Goal: Information Seeking & Learning: Learn about a topic

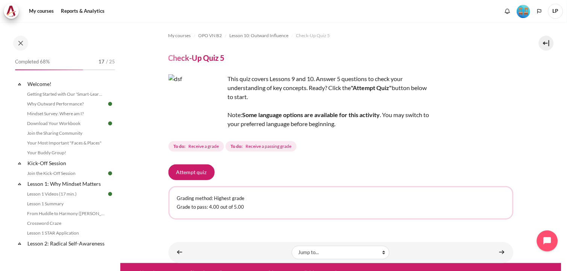
scroll to position [10, 0]
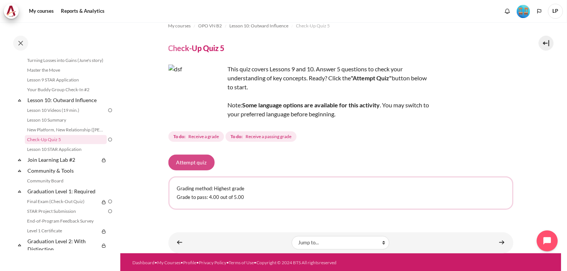
click at [197, 164] on button "Attempt quiz" at bounding box center [191, 163] width 46 height 16
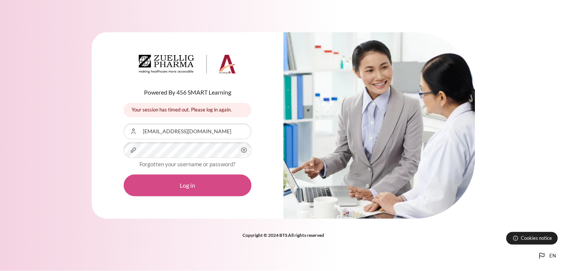
click at [221, 191] on button "Log in" at bounding box center [188, 186] width 128 height 22
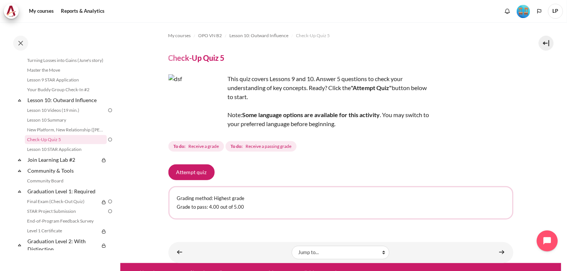
scroll to position [10, 0]
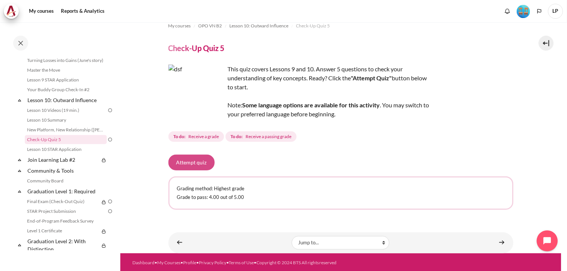
click at [192, 164] on button "Attempt quiz" at bounding box center [191, 163] width 46 height 16
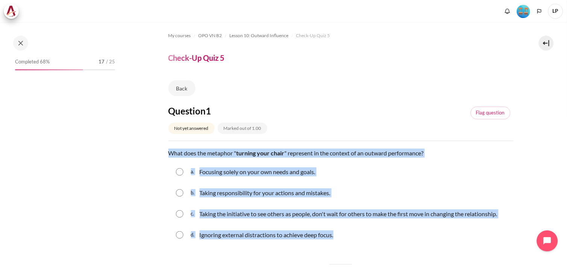
drag, startPoint x: 167, startPoint y: 153, endPoint x: 338, endPoint y: 243, distance: 193.6
copy div "What does the metaphor " turning your chair " represent in the context of an ou…"
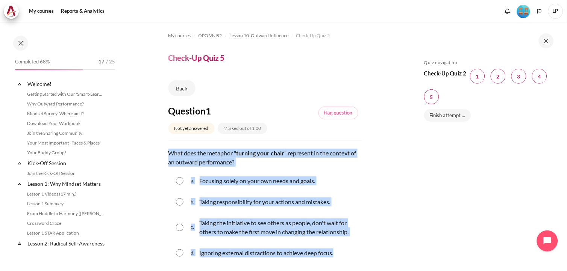
scroll to position [676, 0]
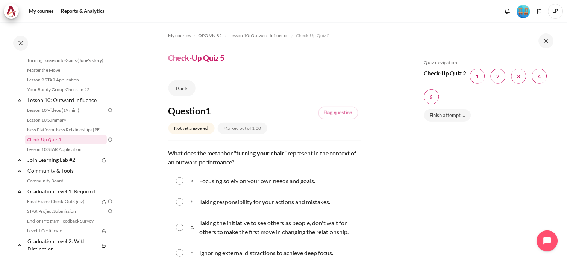
click at [472, 182] on div "Skip Quiz navigation Quiz navigation Check-Up Quiz 2 Question 1 This page Quest…" at bounding box center [487, 152] width 134 height 185
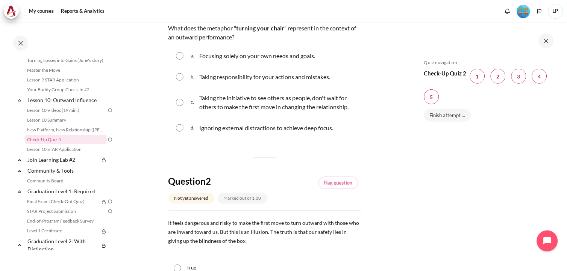
scroll to position [83, 0]
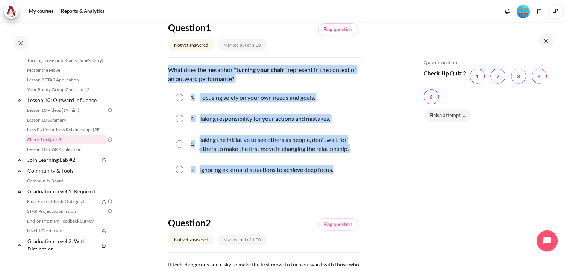
drag, startPoint x: 168, startPoint y: 79, endPoint x: 350, endPoint y: 188, distance: 212.3
click at [350, 181] on div "Question text What does the metaphor " turning your chair " represent in the co…" at bounding box center [264, 123] width 193 height 116
copy div "What does the metaphor " turning your chair " represent in the context of an ou…"
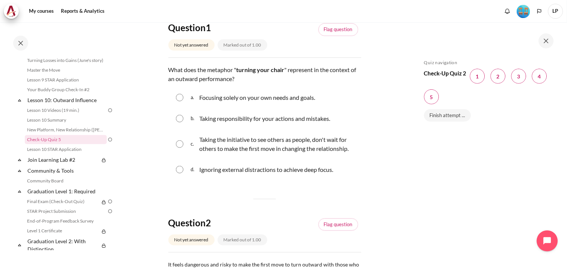
click at [491, 149] on div "Skip Quiz navigation Quiz navigation Check-Up Quiz 2 Question 1 This page Quest…" at bounding box center [487, 152] width 134 height 185
click at [176, 148] on input "Content" at bounding box center [180, 145] width 8 height 8
radio input "true"
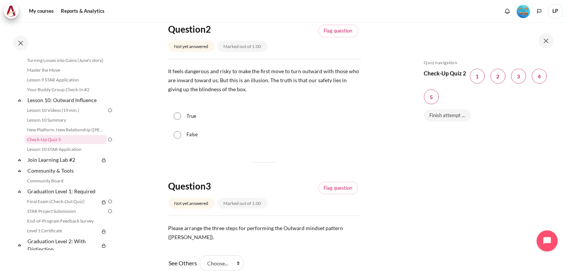
scroll to position [292, 0]
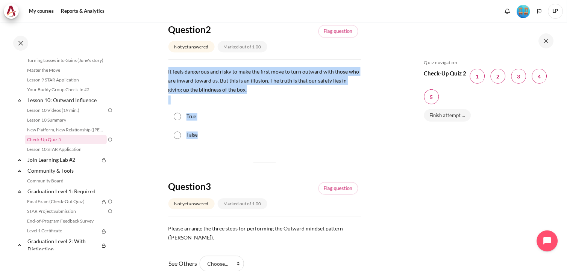
drag, startPoint x: 166, startPoint y: 95, endPoint x: 213, endPoint y: 160, distance: 80.6
click at [213, 160] on section "My courses OPO VN B2 Lesson 10: Outward Influence Check-Up Quiz 5 Check-Up Quiz…" at bounding box center [264, 210] width 289 height 960
copy div "It feels dangerous and risky to make the first move to turn outward with those …"
click at [401, 168] on section "My courses OPO VN B2 Lesson 10: Outward Influence Check-Up Quiz 5 Check-Up Quiz…" at bounding box center [264, 210] width 289 height 960
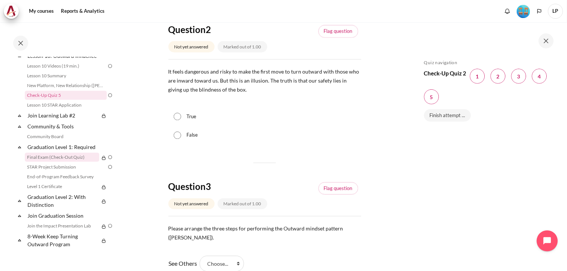
scroll to position [734, 0]
click at [180, 121] on input "True" at bounding box center [178, 117] width 8 height 8
radio input "true"
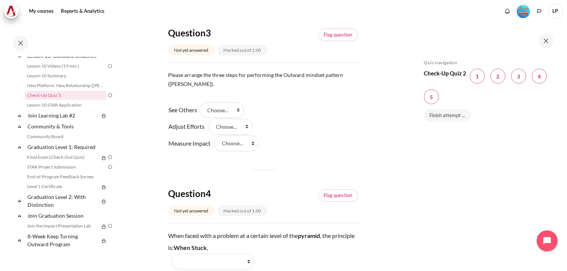
scroll to position [459, 0]
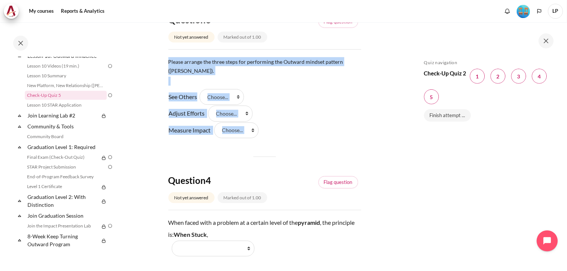
drag, startPoint x: 169, startPoint y: 101, endPoint x: 285, endPoint y: 177, distance: 138.9
click at [285, 177] on div "Question 1 Not yet answered Marked out of 1.00 Flag question Question text What…" at bounding box center [264, 63] width 193 height 834
copy div "Please arrange the three steps for performing the Outward mindset pattern (S.A.…"
click at [296, 138] on div "See Others Answer 1 Question 3 Choose... Step 2 Step 1 Step 3 Adjust Efforts An…" at bounding box center [264, 114] width 193 height 50
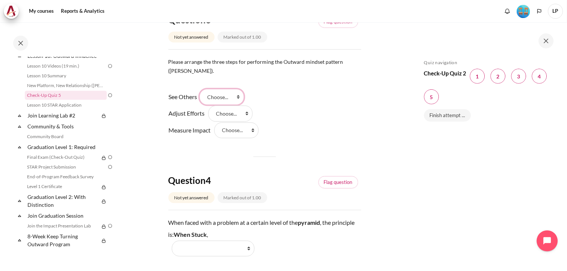
click at [242, 105] on select "Choose... Step 2 Step 1 Step 3" at bounding box center [222, 97] width 44 height 16
select select "2"
click at [202, 105] on select "Choose... Step 2 Step 1 Step 3" at bounding box center [222, 97] width 44 height 16
click at [245, 121] on select "Choose... Step 2 Step 1 Step 3" at bounding box center [230, 114] width 44 height 16
select select "1"
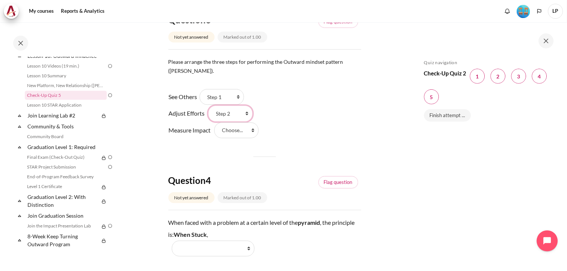
click at [208, 121] on select "Choose... Step 2 Step 1 Step 3" at bounding box center [230, 114] width 44 height 16
click at [251, 138] on select "Choose... Step 2 Step 1 Step 3" at bounding box center [236, 131] width 44 height 16
select select "3"
click at [214, 138] on select "Choose... Step 2 Step 1 Step 3" at bounding box center [236, 131] width 44 height 16
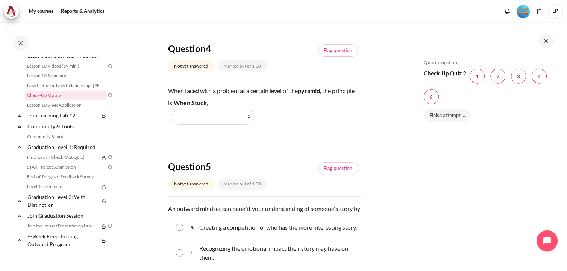
scroll to position [626, 0]
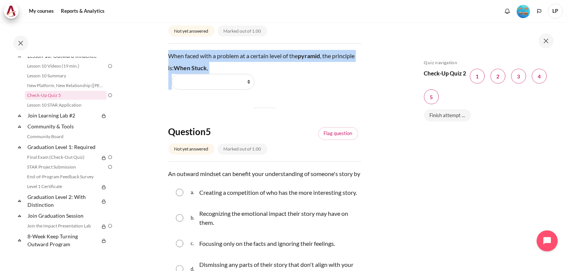
drag, startPoint x: 167, startPoint y: 106, endPoint x: 269, endPoint y: 141, distance: 108.3
copy div "When faced with a problem at a certain level of the pyramid , the principle is:…"
click at [249, 90] on select "Work Harder Go Higher Go Lower Stay Put" at bounding box center [213, 82] width 83 height 16
click at [247, 90] on select "Work Harder Go Higher Go Lower Stay Put" at bounding box center [213, 82] width 83 height 16
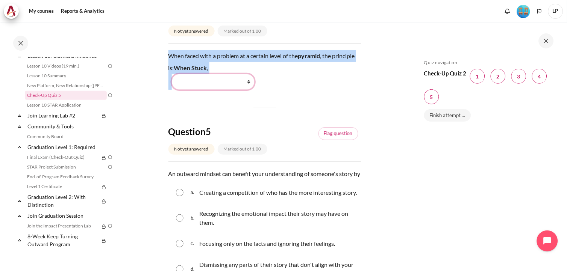
select select "3"
click at [172, 90] on select "Work Harder Go Higher Go Lower Stay Put" at bounding box center [213, 82] width 83 height 16
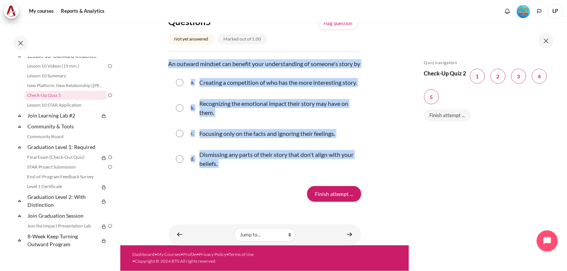
scroll to position [807, 0]
drag, startPoint x: 168, startPoint y: 114, endPoint x: 257, endPoint y: 190, distance: 116.8
copy div "An outward mindset can benefit your understanding of someone's story by Questio…"
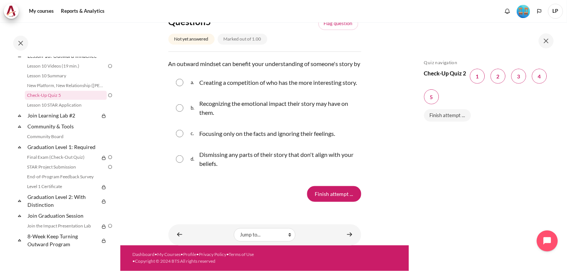
click at [180, 112] on input "Content" at bounding box center [180, 109] width 8 height 8
radio input "true"
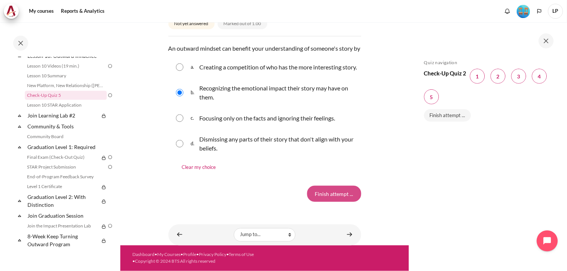
click at [335, 202] on input "Finish attempt ..." at bounding box center [334, 194] width 54 height 16
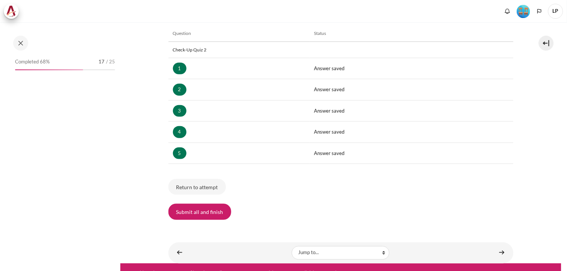
scroll to position [131, 0]
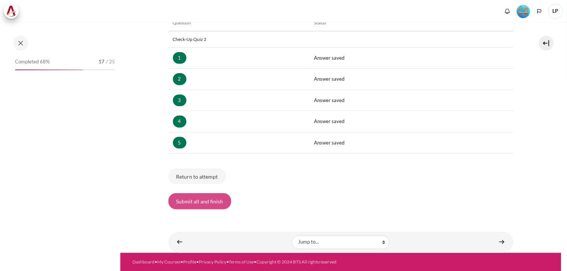
click at [209, 203] on button "Submit all and finish" at bounding box center [199, 202] width 63 height 16
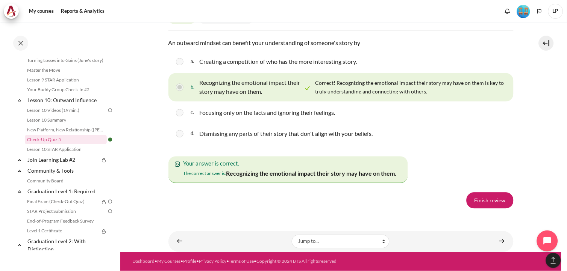
scroll to position [1322, 0]
click at [502, 200] on link "Finish review" at bounding box center [490, 201] width 47 height 16
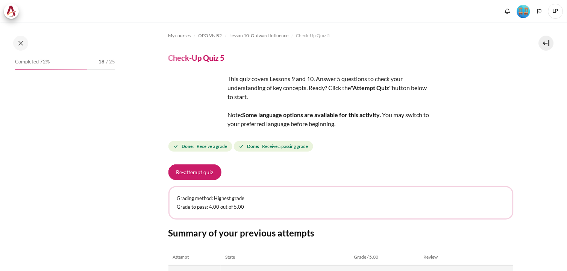
scroll to position [100, 0]
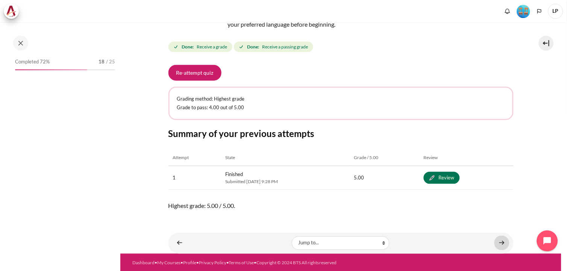
click at [500, 242] on link "Content" at bounding box center [501, 243] width 15 height 15
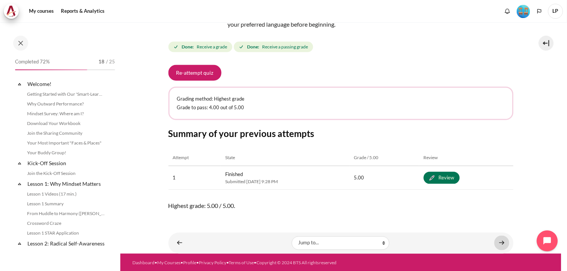
scroll to position [676, 0]
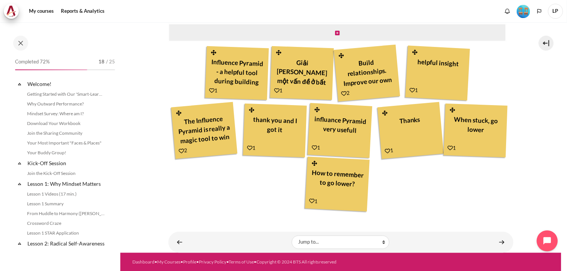
scroll to position [686, 0]
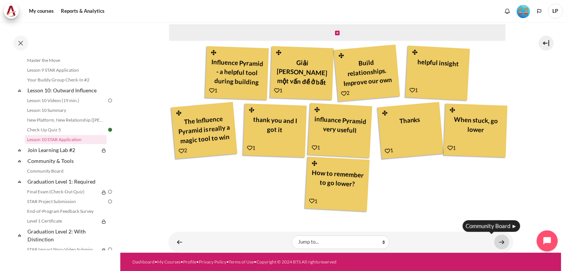
click at [495, 243] on link "Content" at bounding box center [501, 242] width 15 height 15
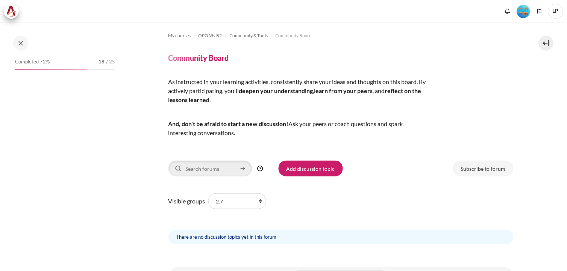
scroll to position [36, 0]
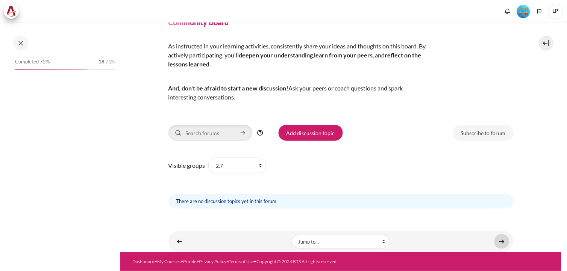
click at [495, 242] on link "Content" at bounding box center [501, 242] width 15 height 15
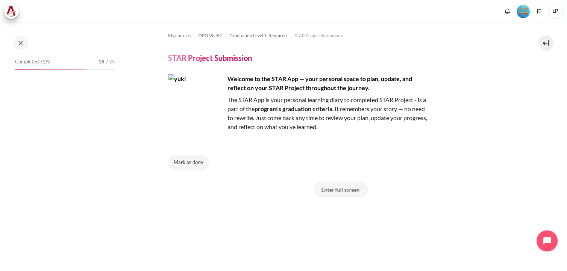
click at [328, 189] on button "Enter full screen" at bounding box center [341, 190] width 54 height 16
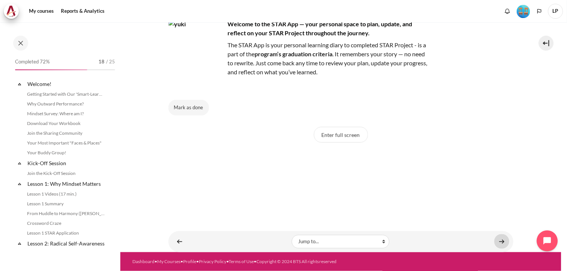
scroll to position [747, 0]
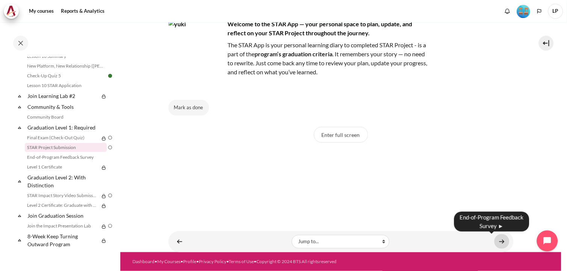
click at [496, 241] on link "Content" at bounding box center [501, 242] width 15 height 15
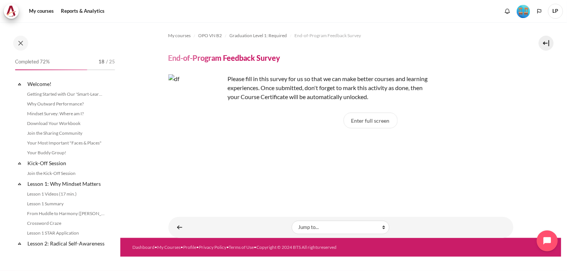
scroll to position [753, 0]
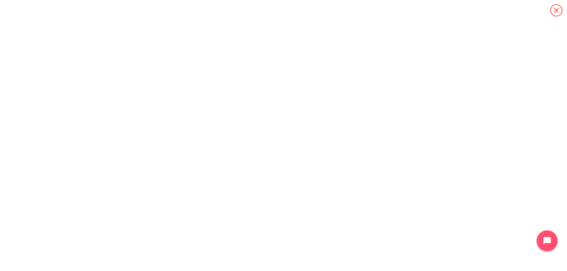
scroll to position [753, 0]
click at [557, 7] on icon "Content" at bounding box center [556, 10] width 13 height 13
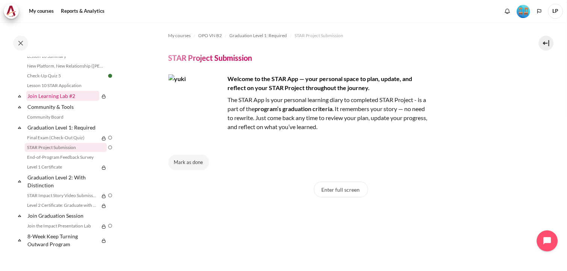
click at [65, 101] on link "Join Learning Lab #2" at bounding box center [62, 96] width 73 height 10
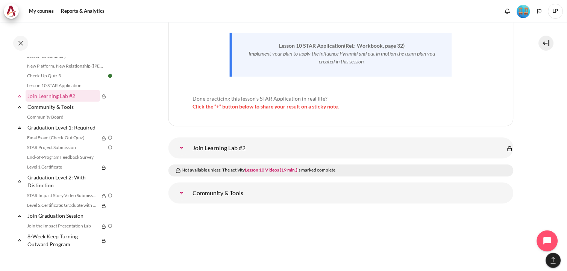
scroll to position [8641, 0]
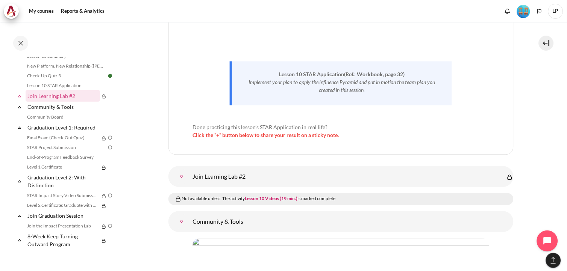
click at [189, 169] on link "Join Learning Lab #2" at bounding box center [181, 176] width 15 height 15
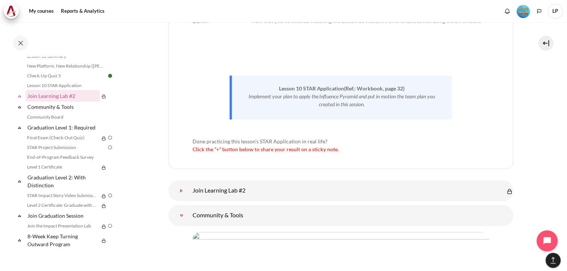
click at [189, 183] on link "Join Learning Lab #2" at bounding box center [181, 190] width 15 height 15
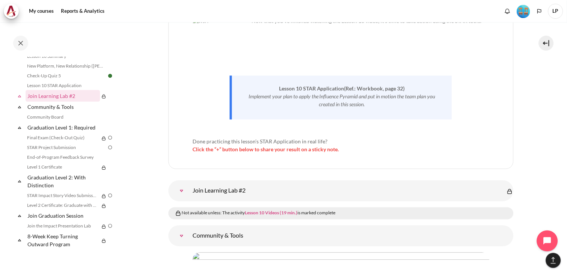
click at [255, 210] on link "Lesson 10 Videos (19 min.)" at bounding box center [271, 213] width 53 height 6
click at [259, 210] on link "Lesson 10 Videos (19 min.)" at bounding box center [271, 213] width 53 height 6
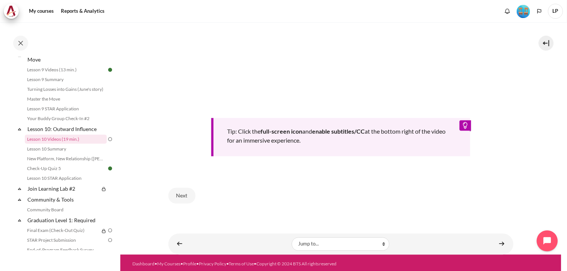
scroll to position [317, 0]
click at [179, 190] on button "Next" at bounding box center [181, 196] width 27 height 16
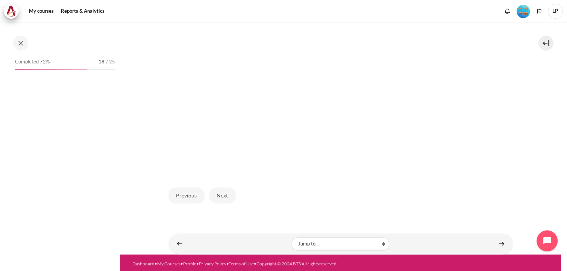
scroll to position [647, 0]
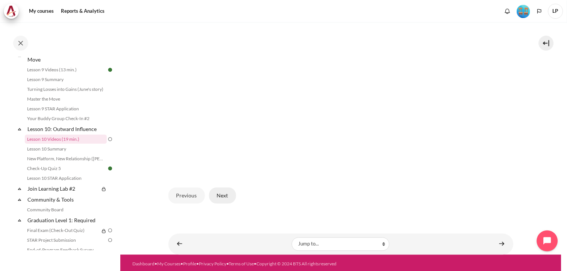
click at [226, 193] on button "Next" at bounding box center [222, 196] width 27 height 16
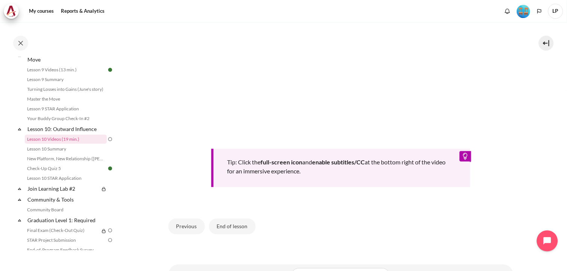
scroll to position [334, 0]
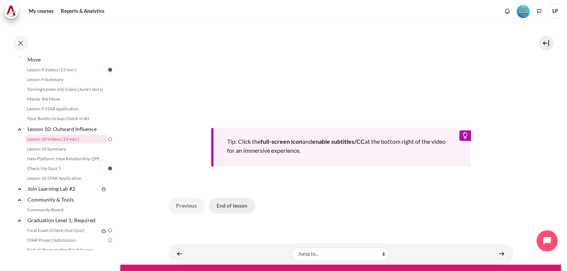
click at [224, 202] on button "End of lesson" at bounding box center [232, 207] width 47 height 16
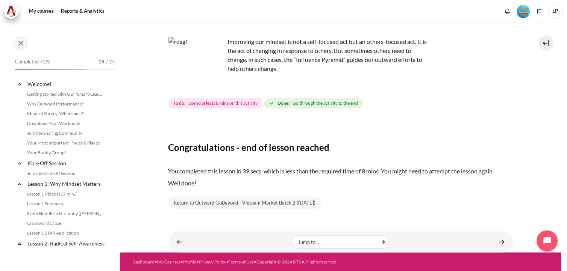
scroll to position [647, 0]
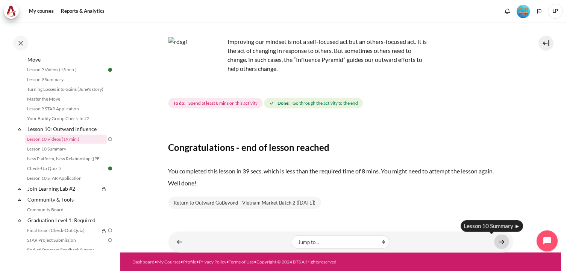
click at [496, 241] on link "Content" at bounding box center [501, 242] width 15 height 15
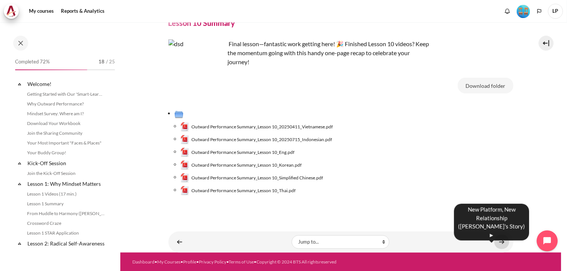
scroll to position [656, 0]
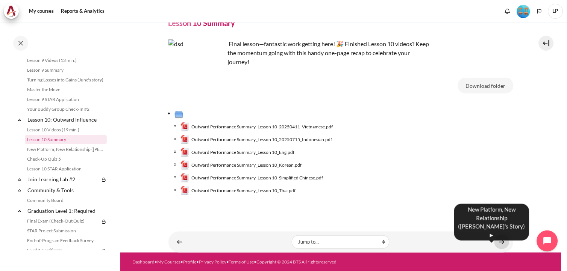
click at [494, 243] on link "Content" at bounding box center [501, 242] width 15 height 15
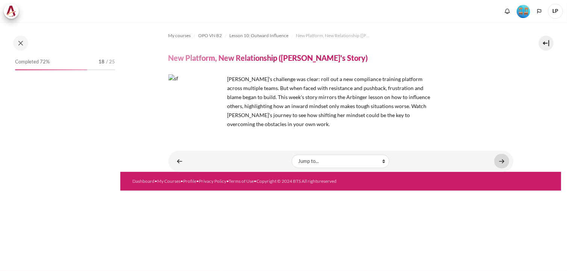
click at [503, 161] on link "Content" at bounding box center [501, 161] width 15 height 15
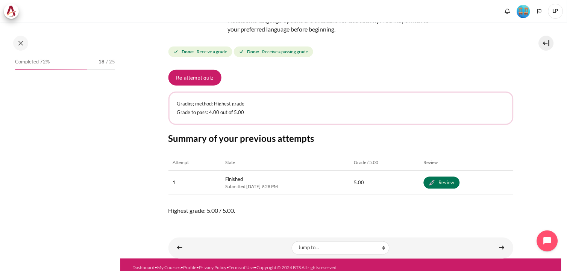
scroll to position [100, 0]
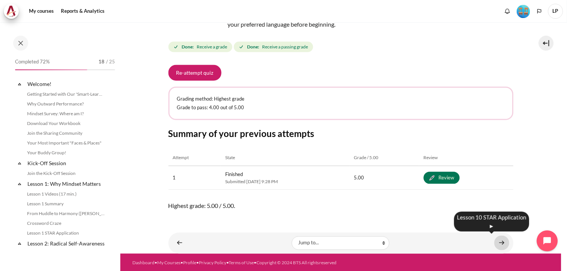
click at [501, 244] on link "Content" at bounding box center [501, 243] width 15 height 15
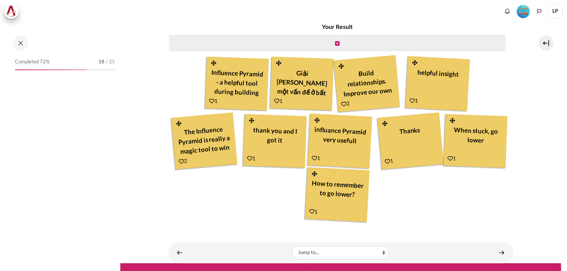
scroll to position [241, 0]
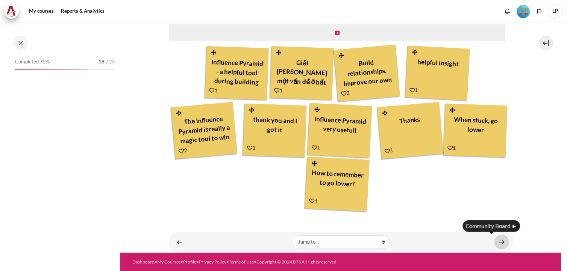
click at [494, 243] on link "Content" at bounding box center [501, 242] width 15 height 15
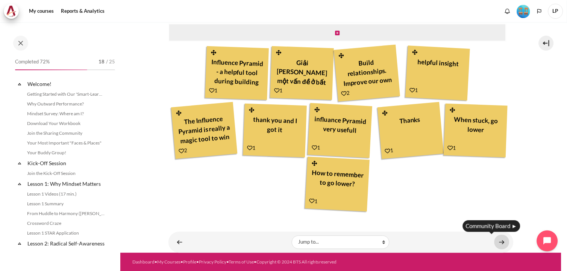
scroll to position [686, 0]
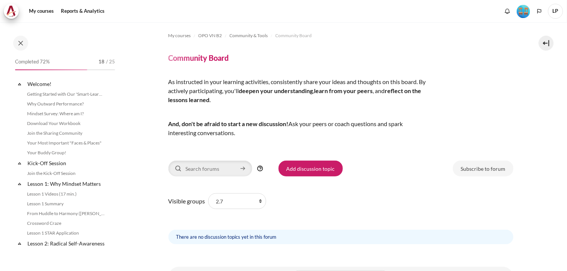
scroll to position [717, 0]
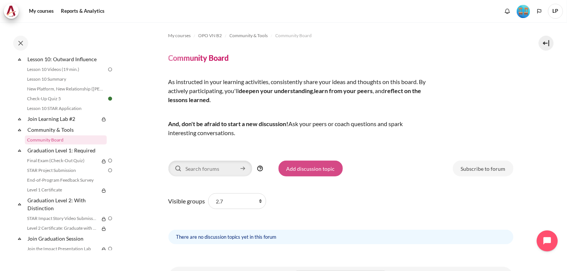
click at [321, 174] on link "Add discussion topic" at bounding box center [311, 169] width 64 height 16
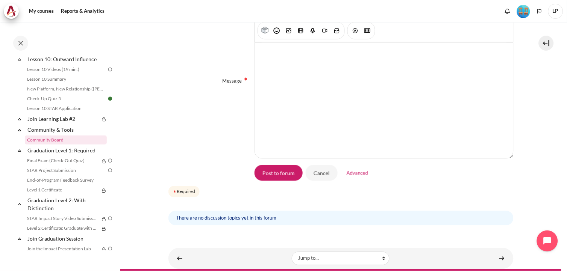
scroll to position [250, 0]
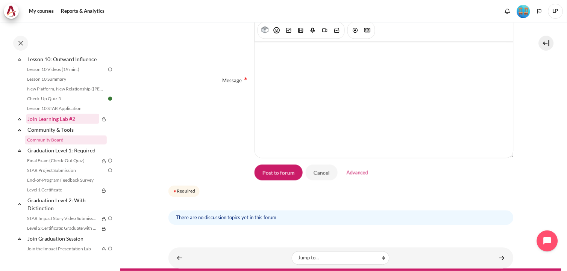
click at [37, 124] on link "Join Learning Lab #2" at bounding box center [62, 119] width 73 height 10
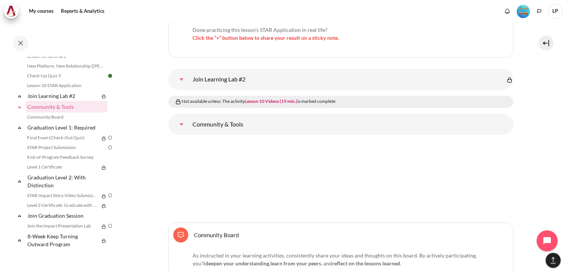
scroll to position [8724, 0]
click at [268, 98] on link "Lesson 10 Videos (19 min.)" at bounding box center [271, 101] width 53 height 6
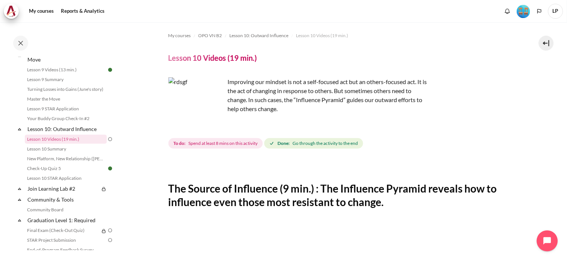
click at [213, 119] on img "Content" at bounding box center [196, 105] width 56 height 56
click at [187, 143] on span "To do: Spend at least 8 mins on this activity" at bounding box center [215, 143] width 94 height 11
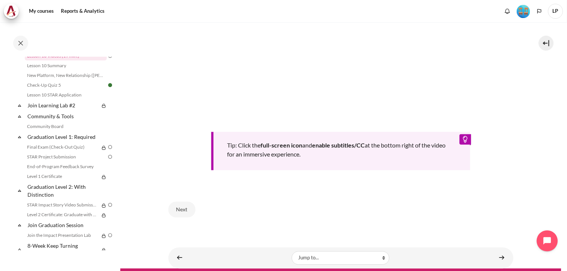
scroll to position [317, 0]
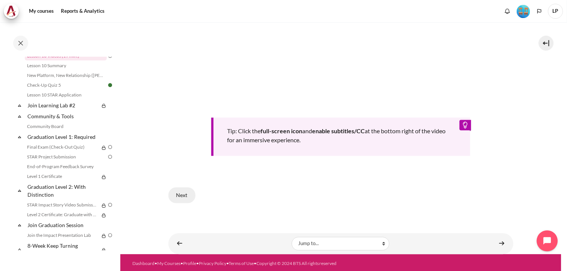
click at [182, 191] on button "Next" at bounding box center [181, 196] width 27 height 16
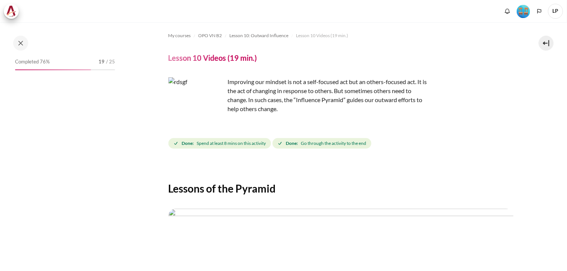
scroll to position [230, 0]
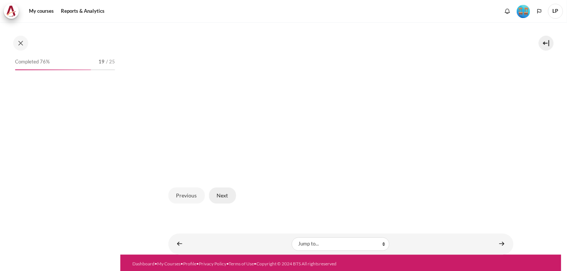
click at [220, 196] on button "Next" at bounding box center [222, 196] width 27 height 16
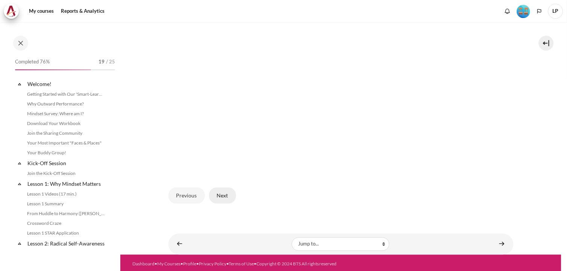
scroll to position [647, 0]
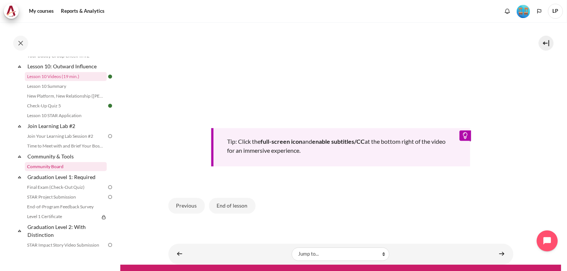
scroll to position [731, 0]
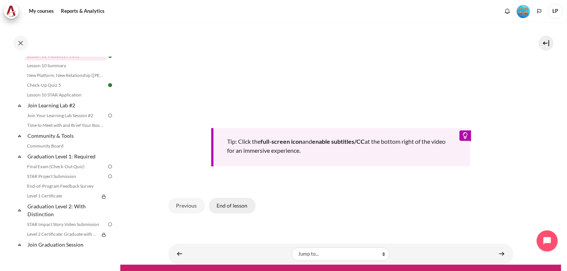
click at [224, 204] on button "End of lesson" at bounding box center [232, 207] width 47 height 16
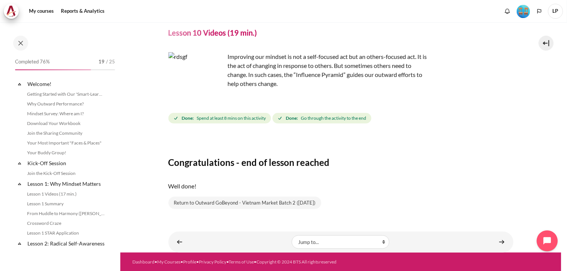
scroll to position [647, 0]
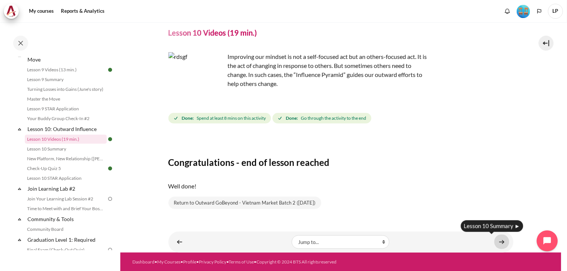
click at [499, 235] on link "Content" at bounding box center [501, 242] width 15 height 15
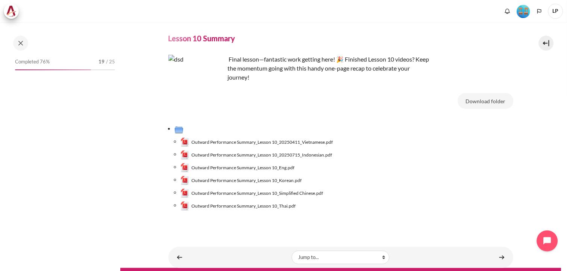
scroll to position [35, 0]
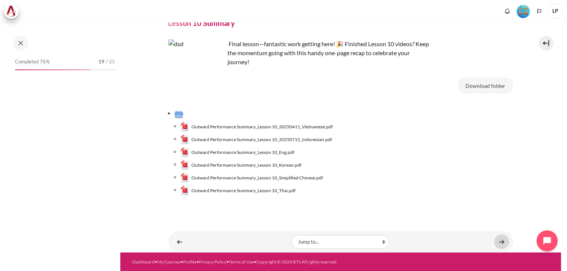
click at [495, 245] on link "Content" at bounding box center [501, 242] width 15 height 15
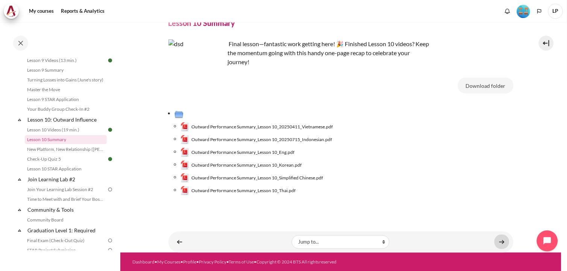
scroll to position [29, 0]
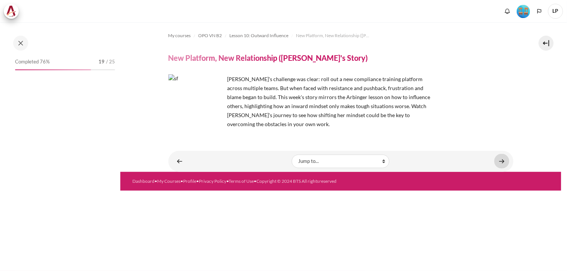
click at [499, 160] on link "Content" at bounding box center [501, 161] width 15 height 15
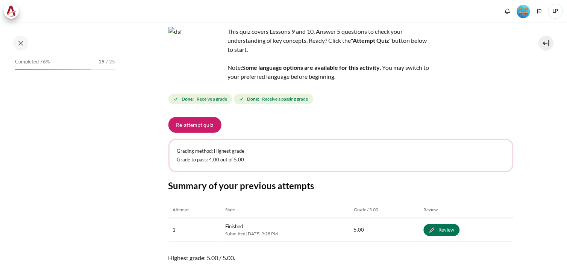
scroll to position [100, 0]
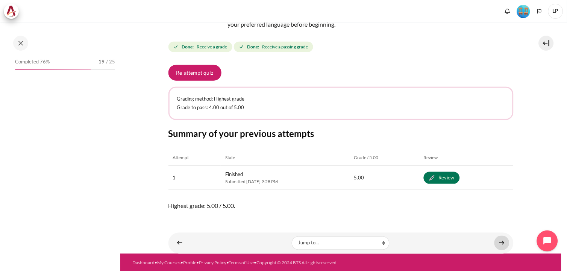
click at [497, 245] on link "Content" at bounding box center [501, 243] width 15 height 15
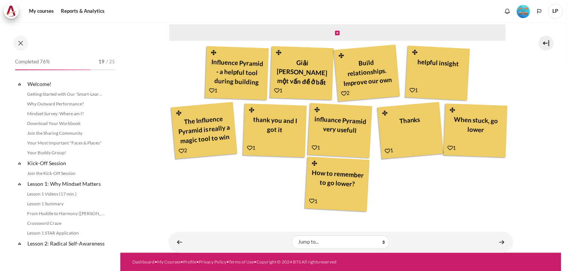
scroll to position [686, 0]
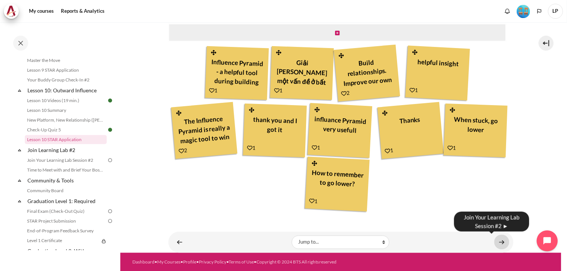
click at [494, 239] on link "Content" at bounding box center [501, 242] width 15 height 15
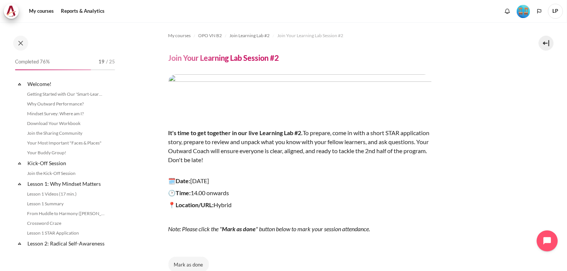
scroll to position [706, 0]
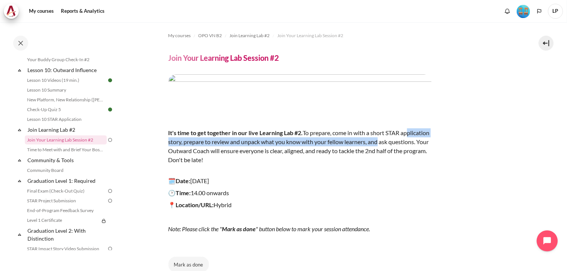
drag, startPoint x: 170, startPoint y: 138, endPoint x: 409, endPoint y: 141, distance: 239.1
click at [409, 141] on p "It's time to get together in our live Learning Lab #2. To prepare, come in with…" at bounding box center [299, 147] width 263 height 54
drag, startPoint x: 409, startPoint y: 141, endPoint x: 344, endPoint y: 142, distance: 65.4
click at [344, 142] on p "It's time to get together in our live Learning Lab #2. To prepare, come in with…" at bounding box center [299, 147] width 263 height 54
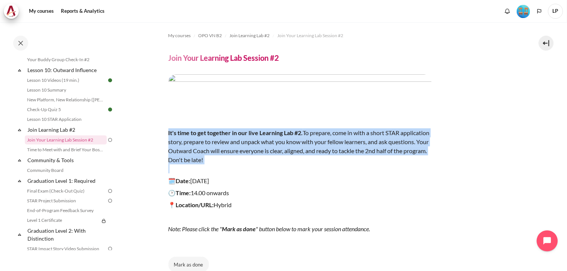
drag, startPoint x: 168, startPoint y: 134, endPoint x: 397, endPoint y: 170, distance: 231.8
click at [397, 170] on p "It's time to get together in our live Learning Lab #2. To prepare, come in with…" at bounding box center [299, 147] width 263 height 54
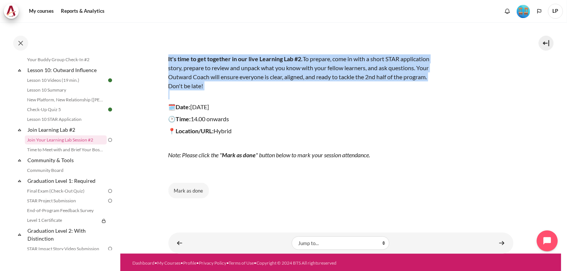
scroll to position [76, 0]
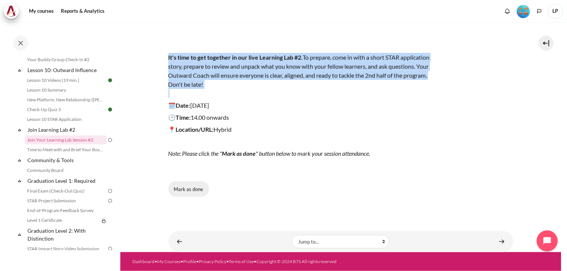
click at [190, 191] on button "Mark as done" at bounding box center [188, 190] width 41 height 16
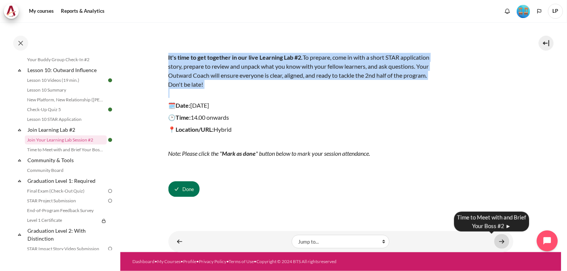
click at [503, 242] on link "Content" at bounding box center [501, 242] width 15 height 15
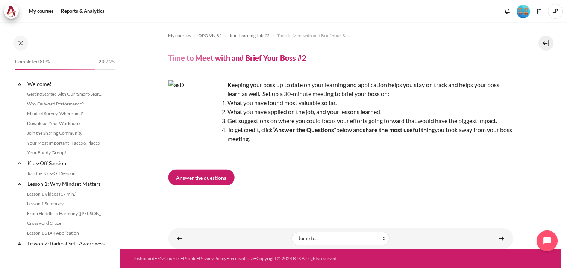
scroll to position [716, 0]
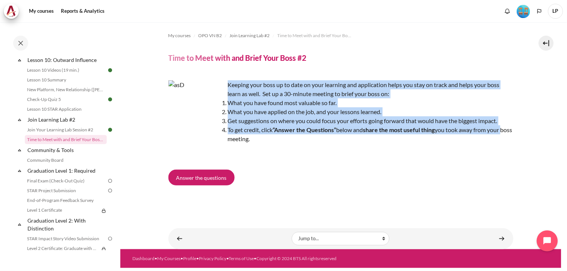
drag, startPoint x: 229, startPoint y: 87, endPoint x: 513, endPoint y: 126, distance: 286.9
click at [513, 126] on div "Keeping your boss up to date on your learning and application helps you stay on…" at bounding box center [340, 119] width 345 height 78
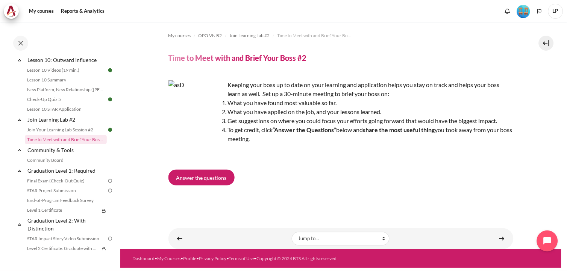
click at [277, 175] on div "Answer the questions" at bounding box center [340, 179] width 345 height 19
click at [269, 130] on span "To get credit, click “Answer the Questions” below and share the most useful thi…" at bounding box center [370, 134] width 285 height 16
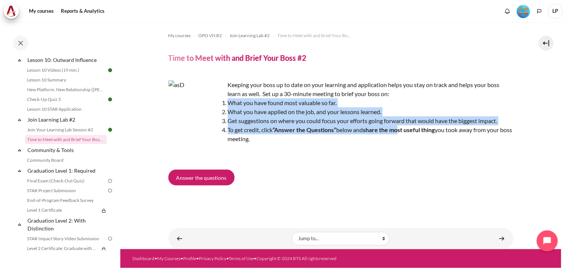
drag, startPoint x: 400, startPoint y: 129, endPoint x: 483, endPoint y: 145, distance: 84.6
click at [483, 145] on div "Keeping your boss up to date on your learning and application helps you stay on…" at bounding box center [340, 119] width 345 height 78
drag, startPoint x: 483, startPoint y: 145, endPoint x: 449, endPoint y: 158, distance: 36.3
click at [449, 158] on div "Keeping your boss up to date on your learning and application helps you stay on…" at bounding box center [340, 119] width 345 height 78
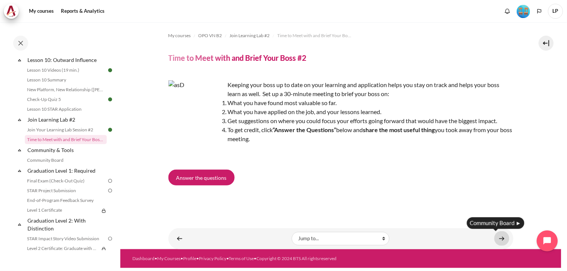
click at [506, 238] on link "Content" at bounding box center [501, 239] width 15 height 15
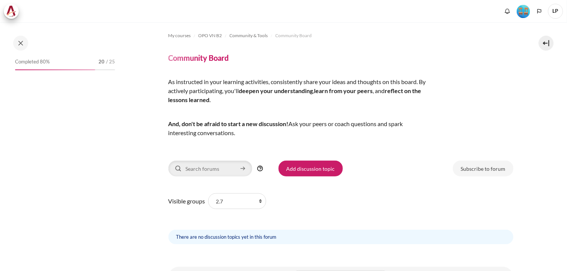
scroll to position [36, 0]
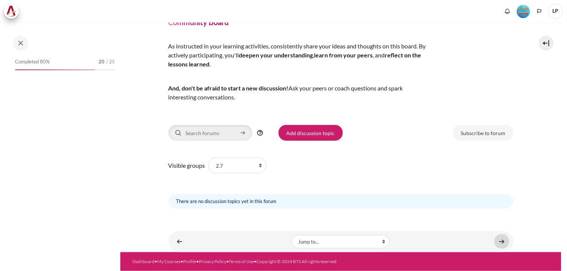
click at [499, 246] on link "Content" at bounding box center [501, 242] width 15 height 15
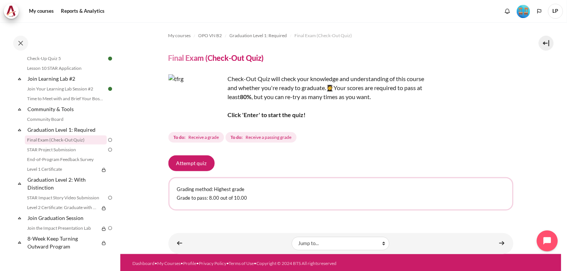
scroll to position [1, 0]
